Goal: Check status: Check status

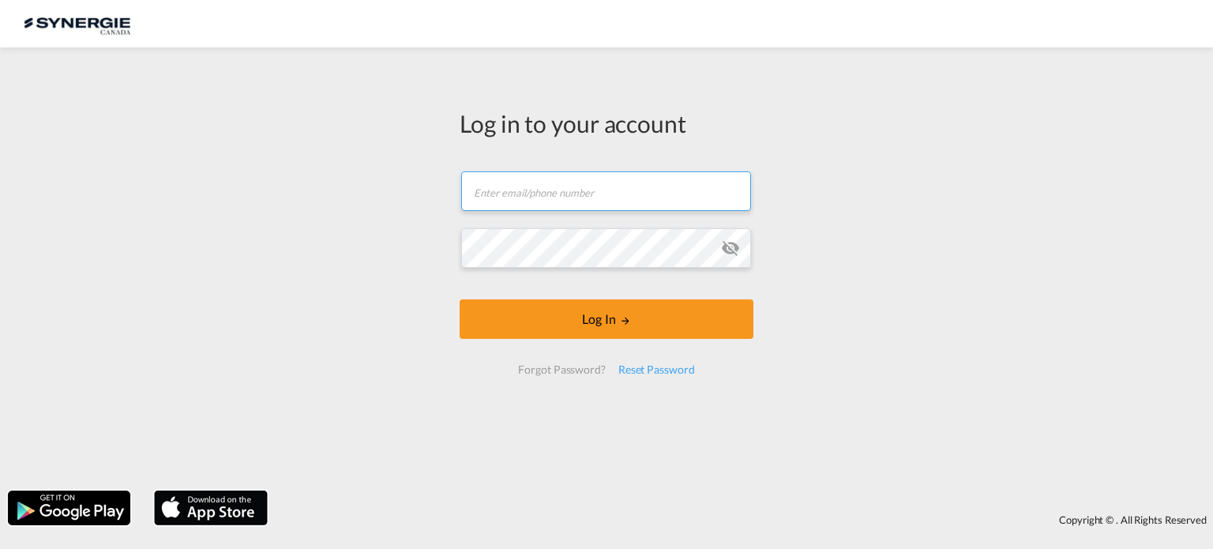
type input "[EMAIL_ADDRESS][DOMAIN_NAME]"
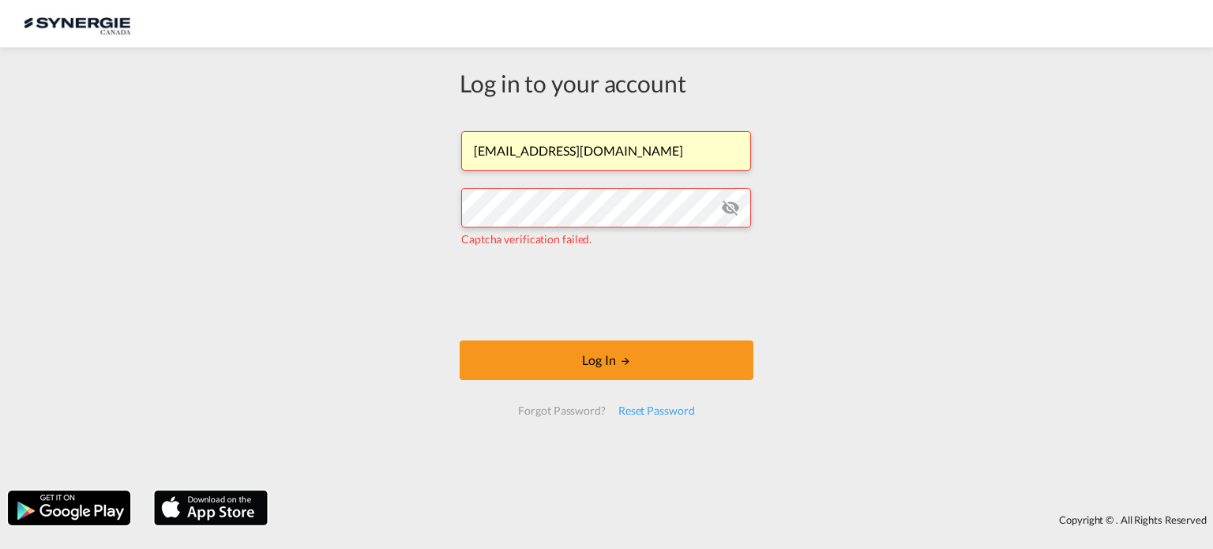
click at [498, 343] on button "Log In" at bounding box center [607, 359] width 294 height 39
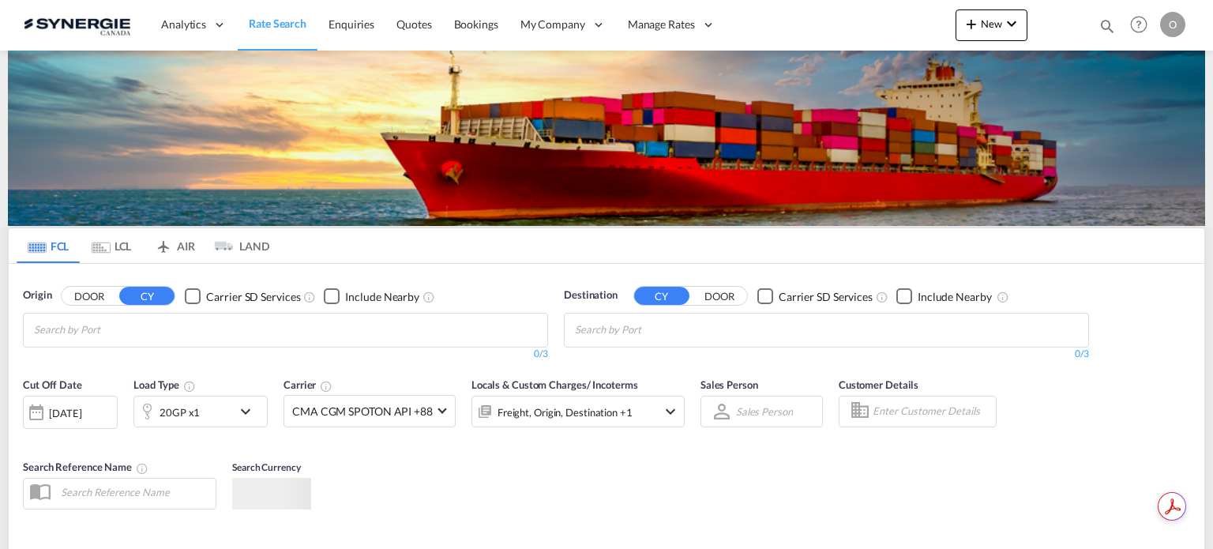
click at [1109, 32] on md-icon "icon-magnify" at bounding box center [1106, 25] width 17 height 17
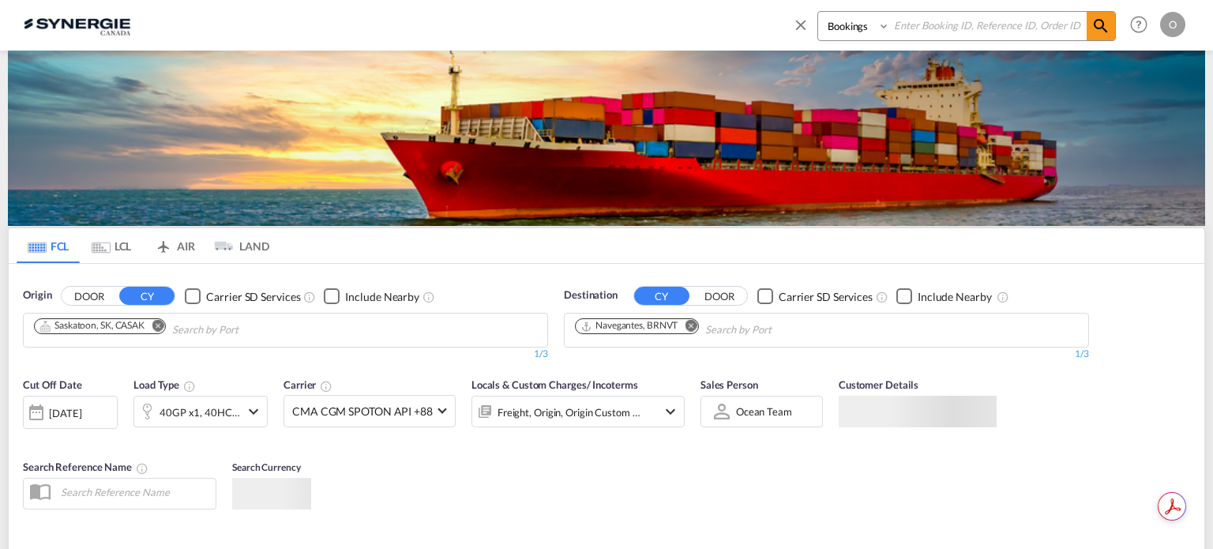
click at [837, 28] on select "Bookings Quotes Enquiries" at bounding box center [855, 26] width 75 height 28
select select "Quotes"
click at [818, 12] on select "Bookings Quotes Enquiries" at bounding box center [855, 26] width 75 height 28
click at [954, 21] on input at bounding box center [988, 26] width 197 height 28
paste input "SYC000013557"
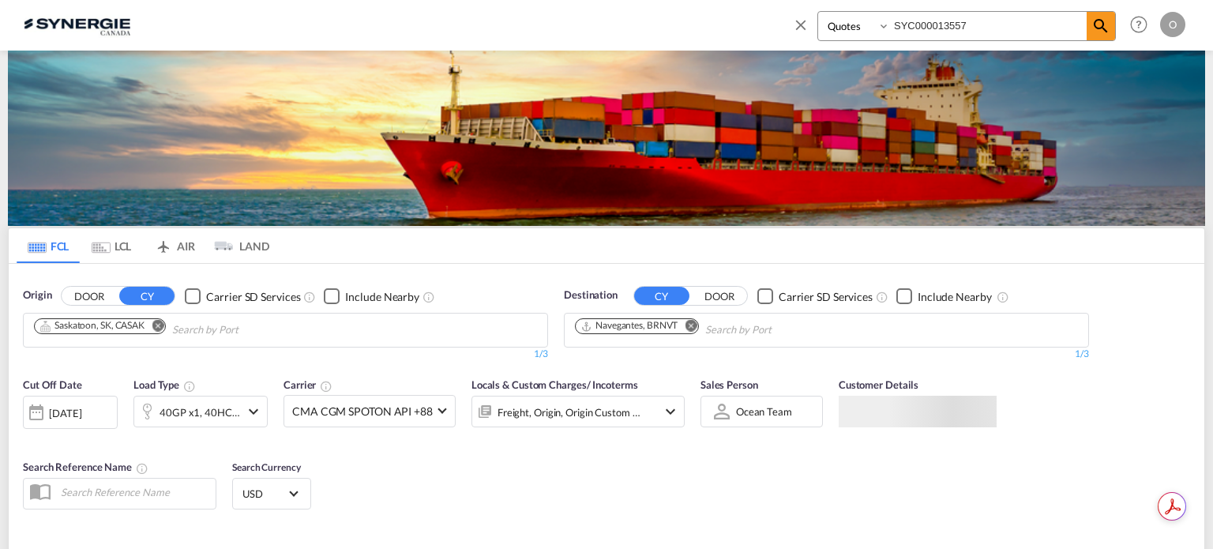
type input "SYC000013557"
click at [1096, 28] on md-icon "icon-magnify" at bounding box center [1100, 26] width 19 height 19
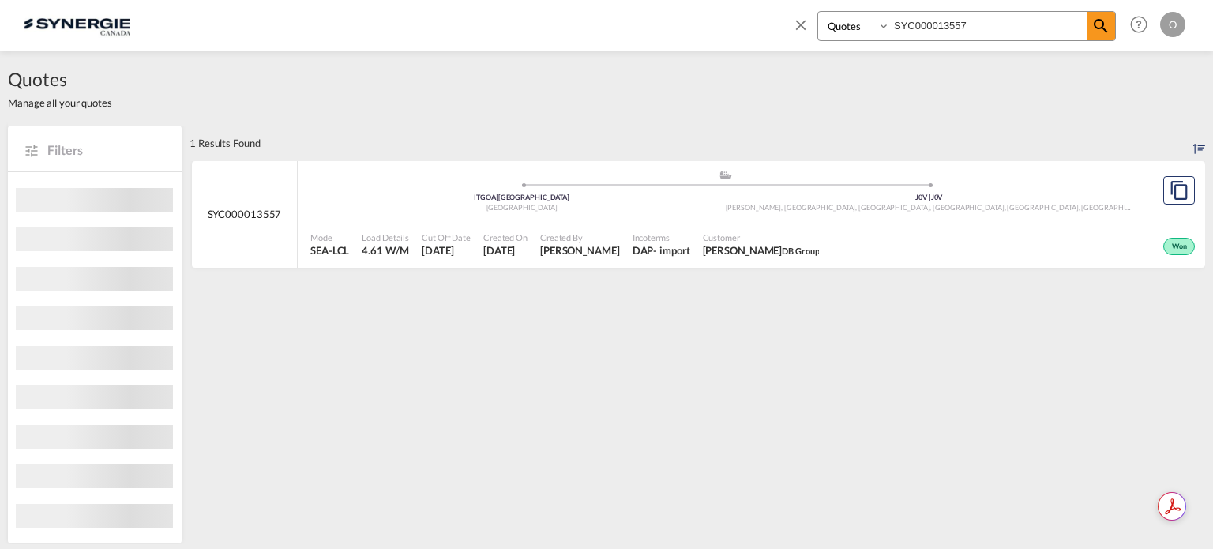
click at [891, 221] on div "Mode SEA-LCL Load Details 4.61 W/M Cut Off Date [DATE] Created On [DATE] Create…" at bounding box center [751, 244] width 907 height 47
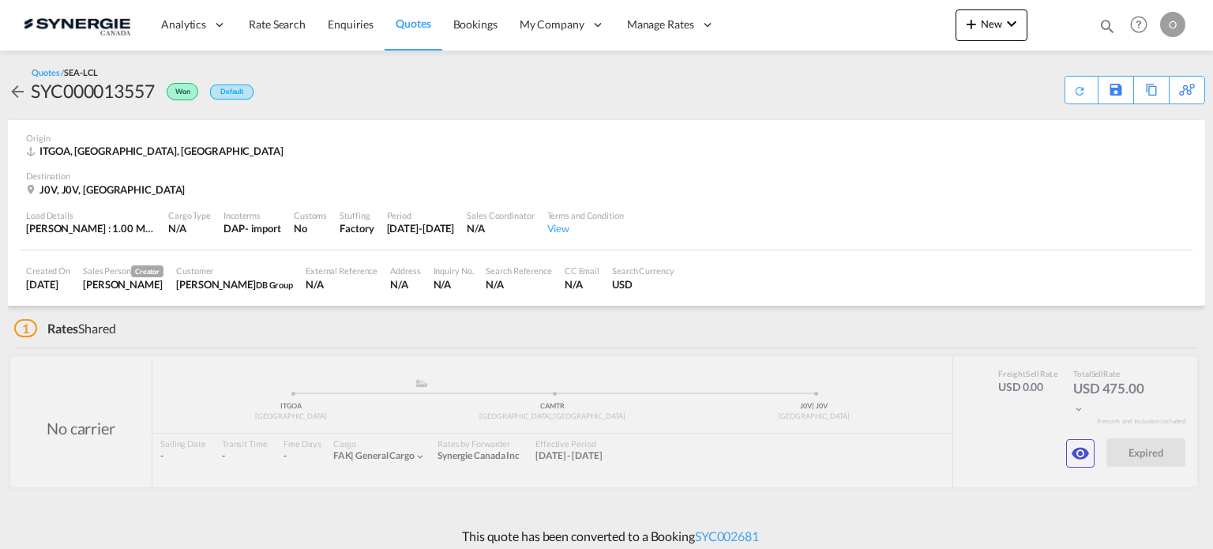
click at [1083, 457] on md-icon "icon-eye" at bounding box center [1080, 453] width 19 height 19
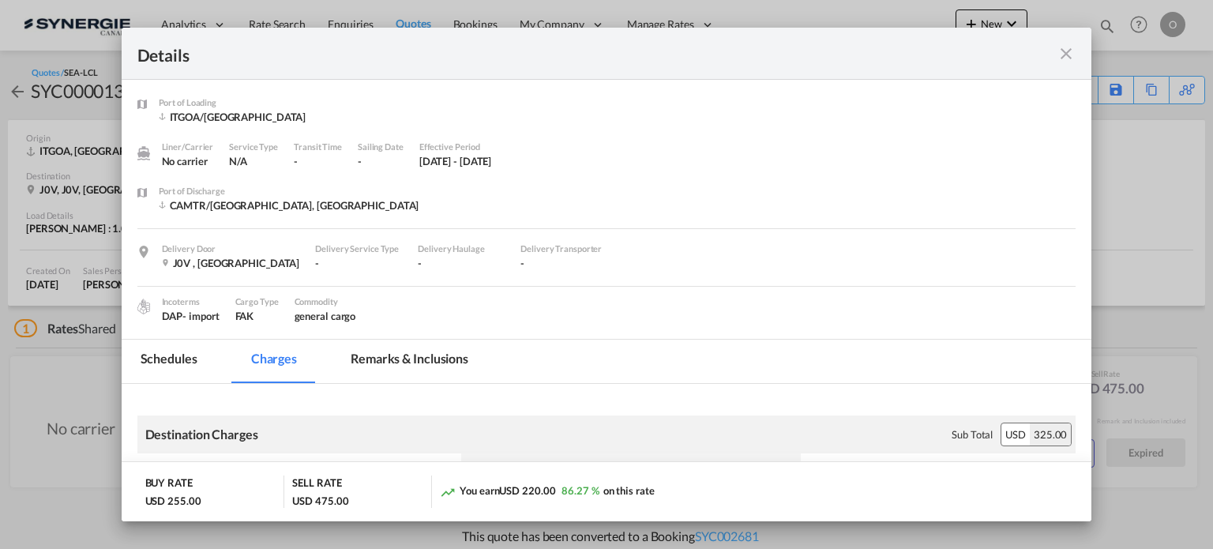
click at [398, 358] on md-tab-item "Remarks & Inclusions" at bounding box center [410, 361] width 156 height 43
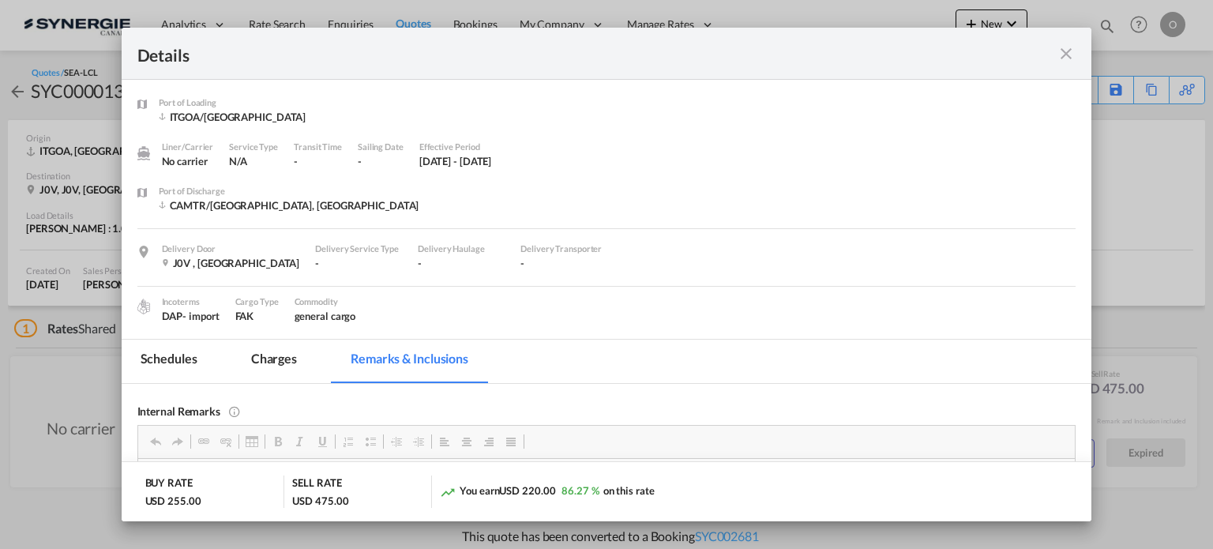
scroll to position [158, 0]
